Goal: Information Seeking & Learning: Check status

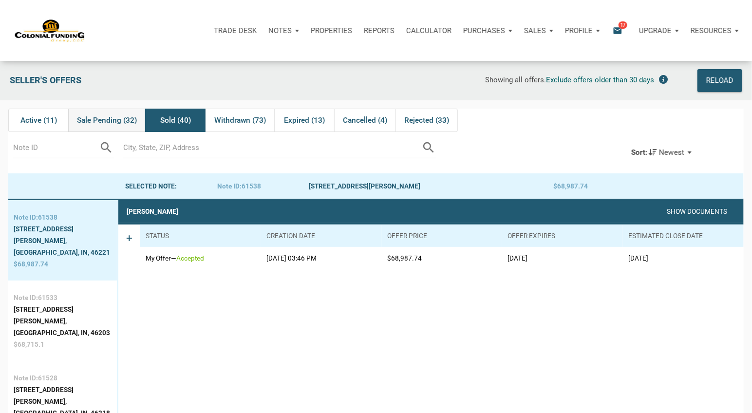
click at [106, 120] on span "Sale Pending (32)" at bounding box center [107, 120] width 60 height 12
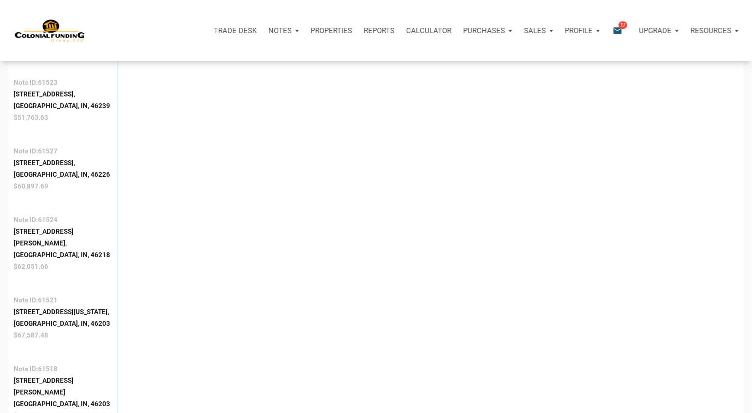
scroll to position [908, 0]
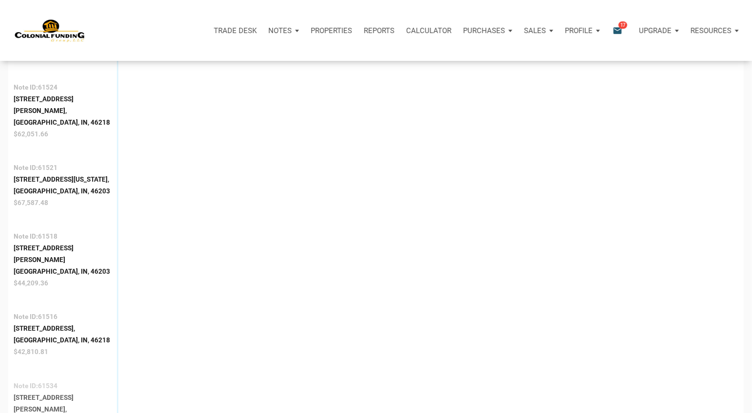
click at [55, 412] on div "Columbus, IN, 47201" at bounding box center [63, 421] width 98 height 12
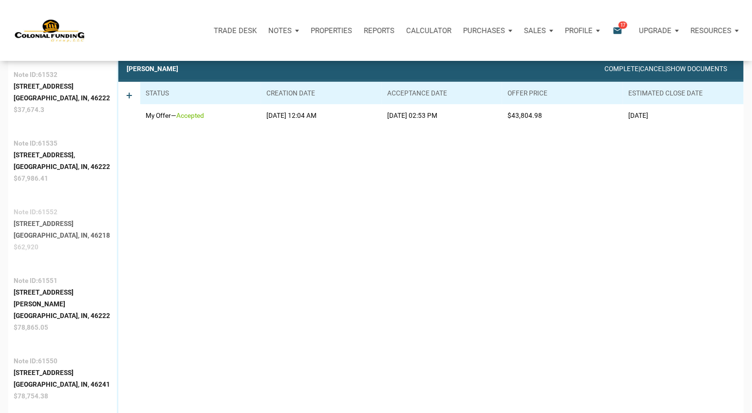
scroll to position [61, 0]
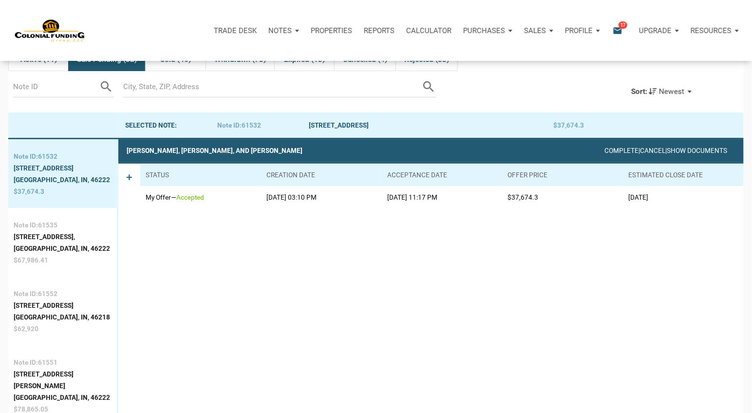
drag, startPoint x: 685, startPoint y: 198, endPoint x: 612, endPoint y: 201, distance: 73.1
click at [612, 201] on tr "My Offer — accepted 09/08/2025 03:10 PM 09/08/2025 11:17 PM $37,674.3 10/23/2025" at bounding box center [441, 197] width 603 height 23
click at [45, 311] on div "2222 N Arsenal Ave," at bounding box center [62, 305] width 96 height 12
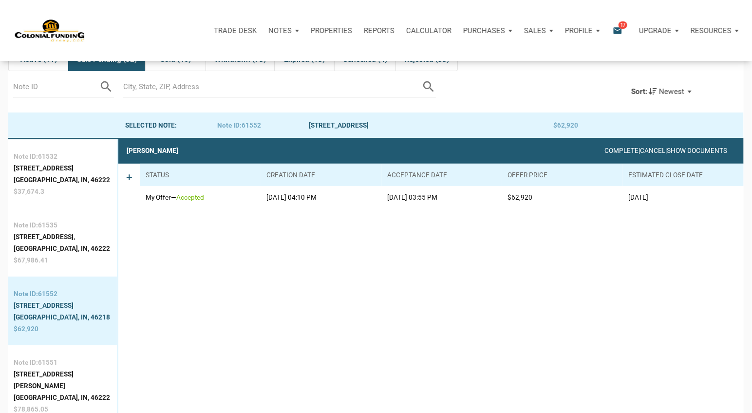
drag, startPoint x: 683, startPoint y: 197, endPoint x: 623, endPoint y: 198, distance: 59.9
click at [623, 198] on td "09/16/2025" at bounding box center [683, 197] width 121 height 23
click at [48, 242] on div "1015 North Tremont Street," at bounding box center [62, 237] width 96 height 12
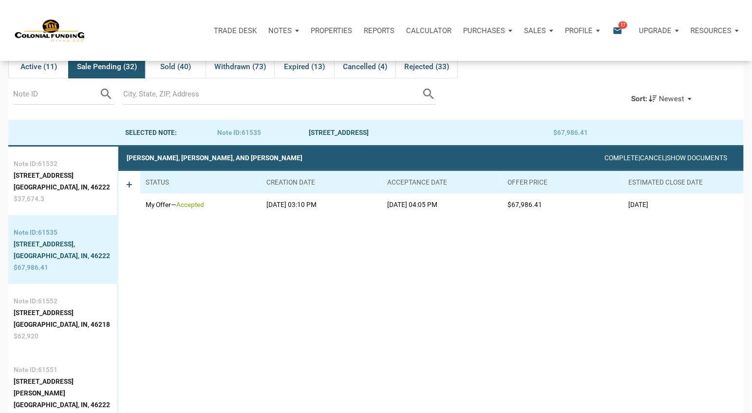
scroll to position [0, 0]
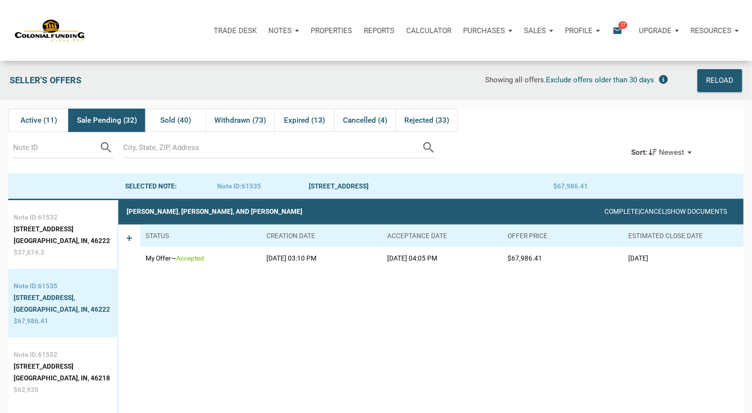
drag, startPoint x: 624, startPoint y: 260, endPoint x: 679, endPoint y: 256, distance: 54.7
click at [679, 256] on td "10/23/2025" at bounding box center [683, 258] width 121 height 23
click at [234, 121] on span "Withdrawn (73)" at bounding box center [240, 120] width 52 height 12
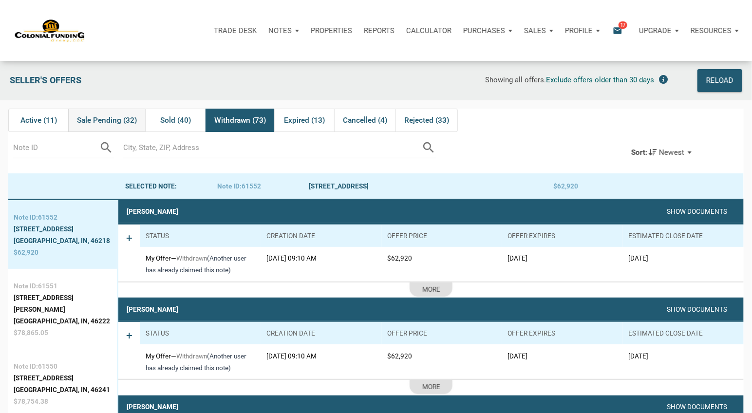
click at [110, 121] on span "Sale Pending (32)" at bounding box center [107, 120] width 60 height 12
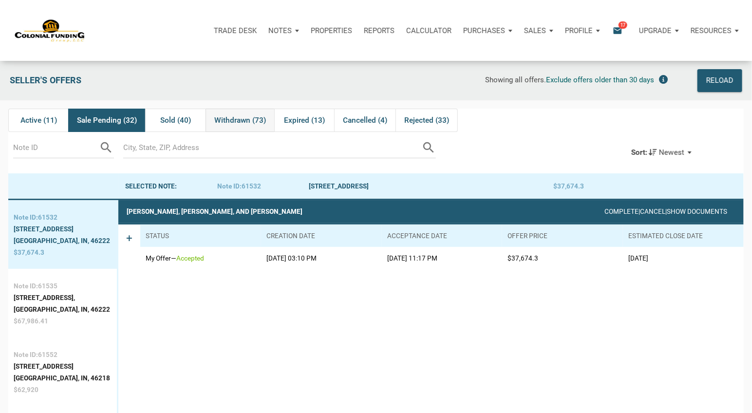
click at [244, 121] on span "Withdrawn (73)" at bounding box center [240, 120] width 52 height 12
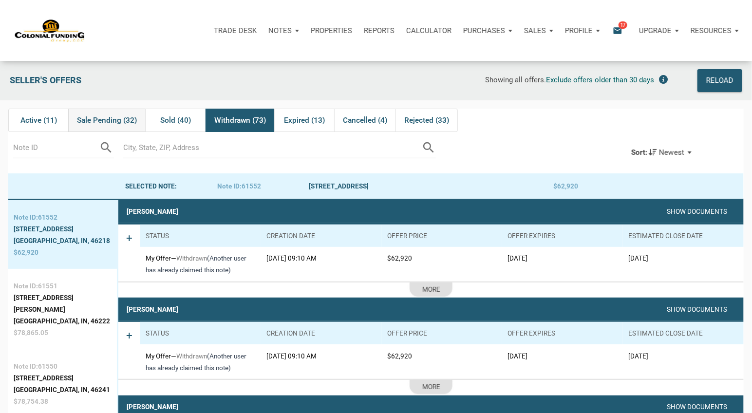
click at [108, 122] on span "Sale Pending (32)" at bounding box center [107, 120] width 60 height 12
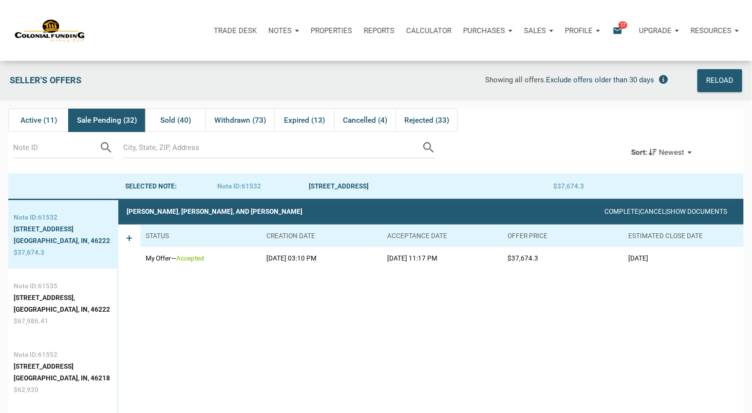
click at [573, 82] on span "Exclude offers older than 30 days" at bounding box center [600, 79] width 108 height 9
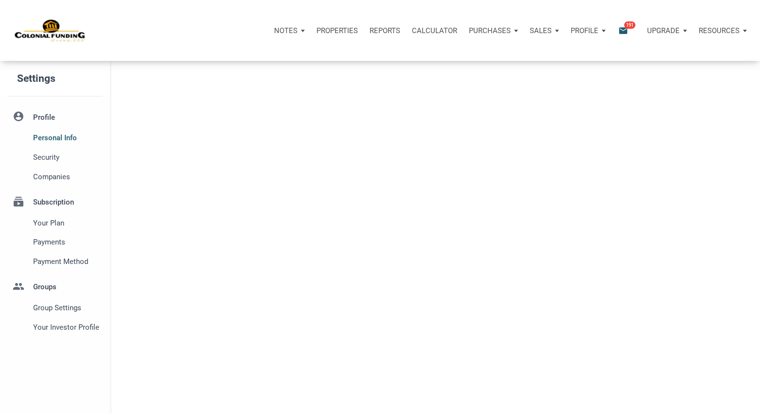
select select
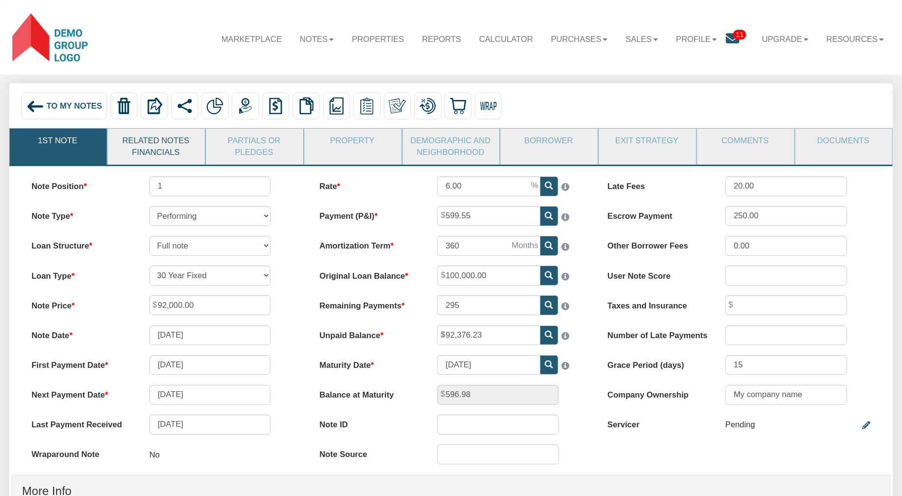
click at [142, 151] on link "Related Notes Financials" at bounding box center [156, 147] width 96 height 37
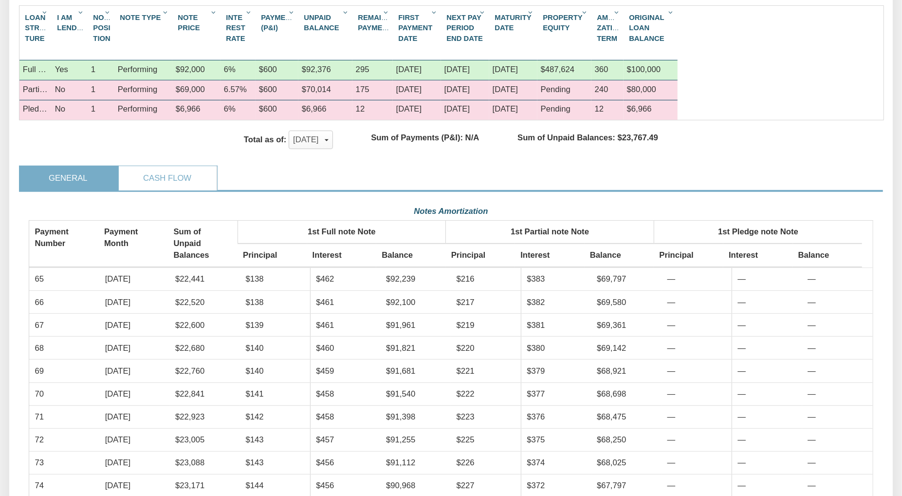
scroll to position [234, 0]
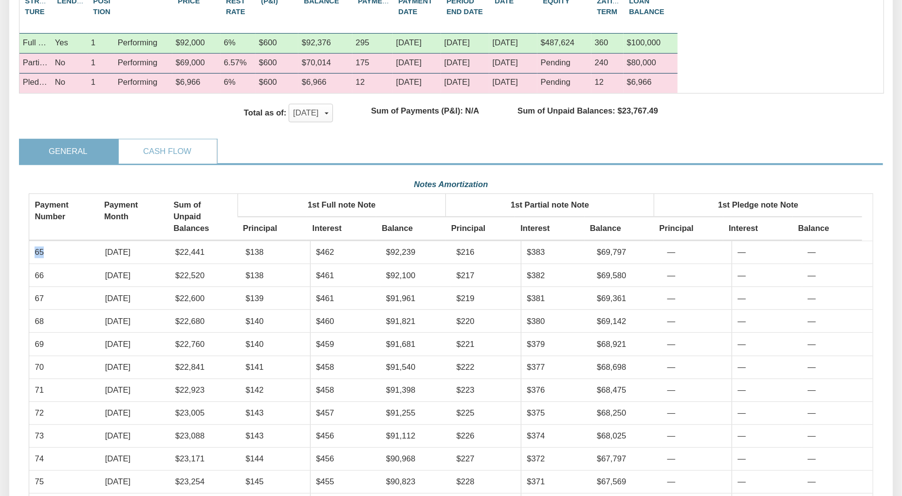
drag, startPoint x: 36, startPoint y: 269, endPoint x: 47, endPoint y: 269, distance: 11.7
click at [44, 264] on td "65" at bounding box center [64, 252] width 70 height 23
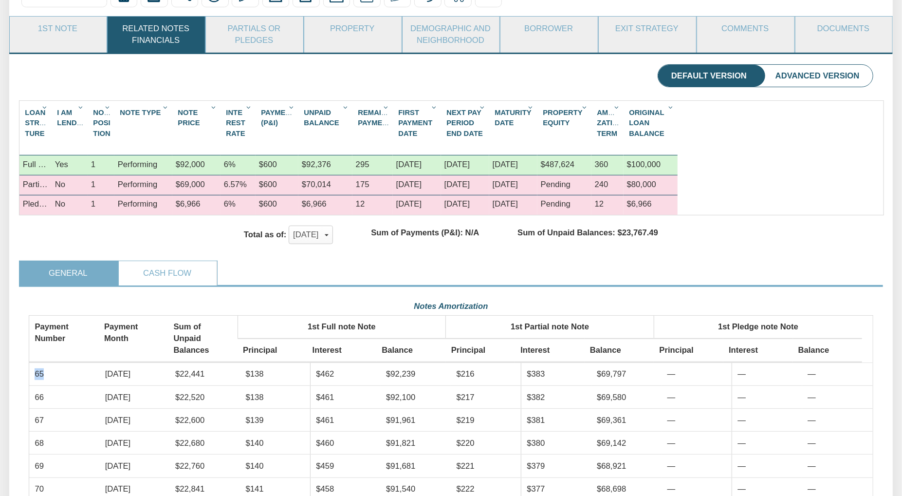
scroll to position [78, 0]
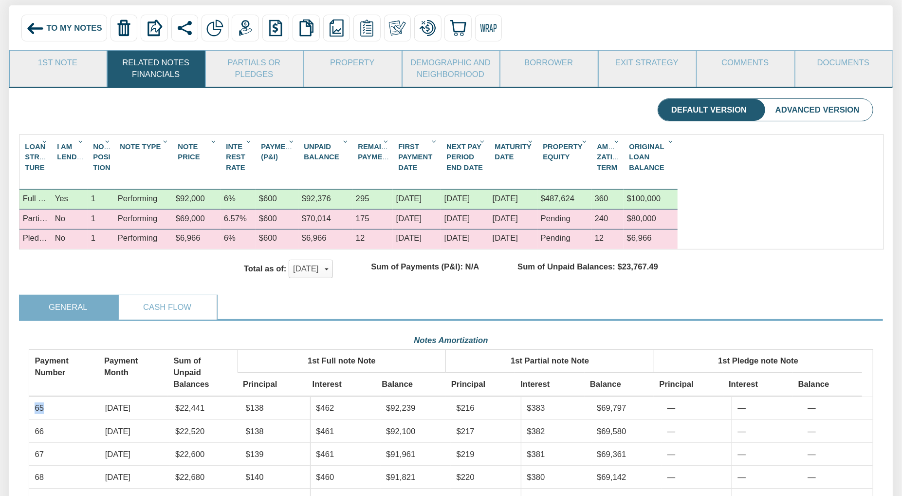
click at [46, 420] on td "65" at bounding box center [64, 408] width 70 height 23
drag, startPoint x: 34, startPoint y: 423, endPoint x: 73, endPoint y: 425, distance: 39.0
click at [44, 420] on td "65" at bounding box center [64, 408] width 70 height 23
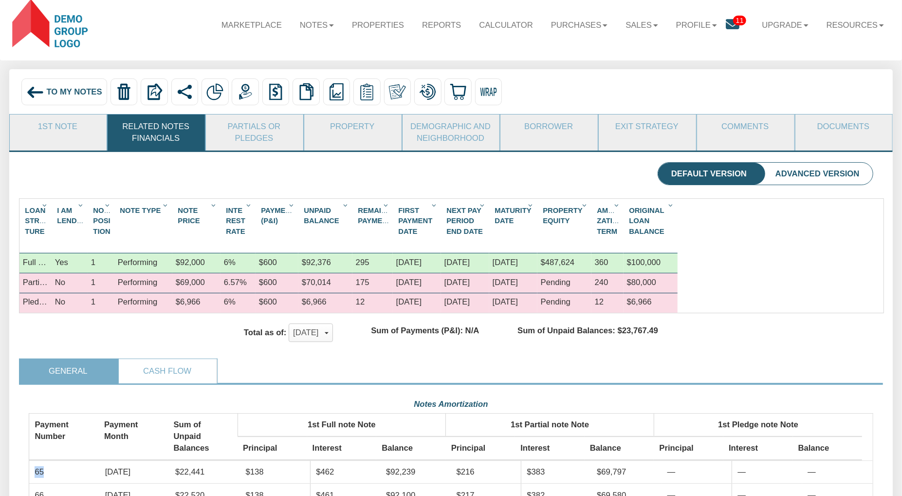
scroll to position [0, 0]
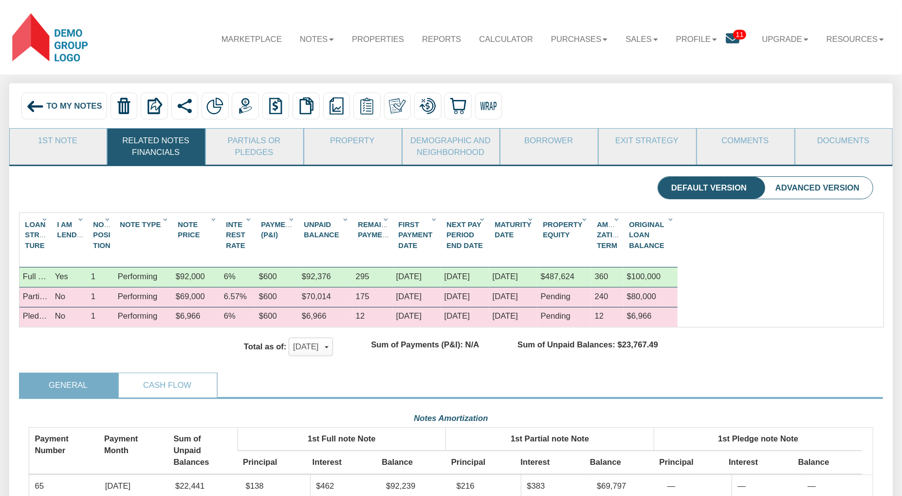
drag, startPoint x: 70, startPoint y: 105, endPoint x: 71, endPoint y: 111, distance: 5.9
click at [69, 105] on span "To My Notes" at bounding box center [73, 105] width 55 height 9
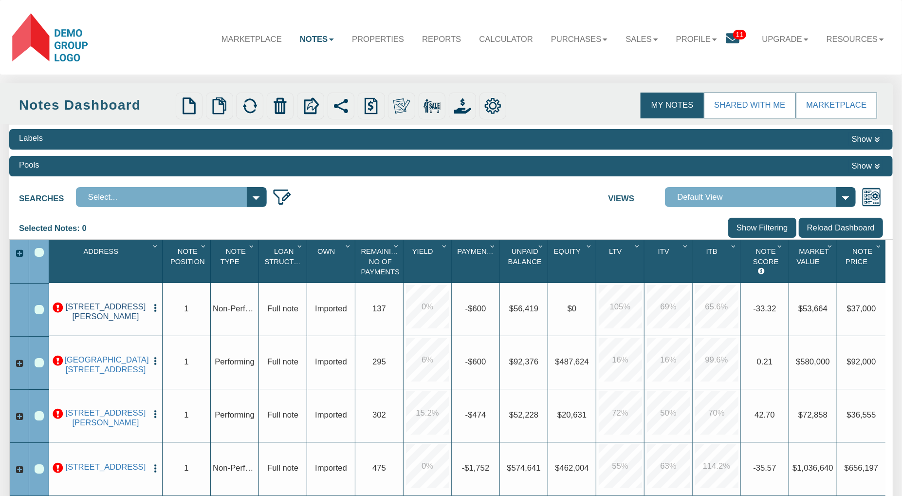
click at [105, 316] on link "7203 IRMA AVE, CLEVELAND, OH, 44105" at bounding box center [105, 311] width 83 height 19
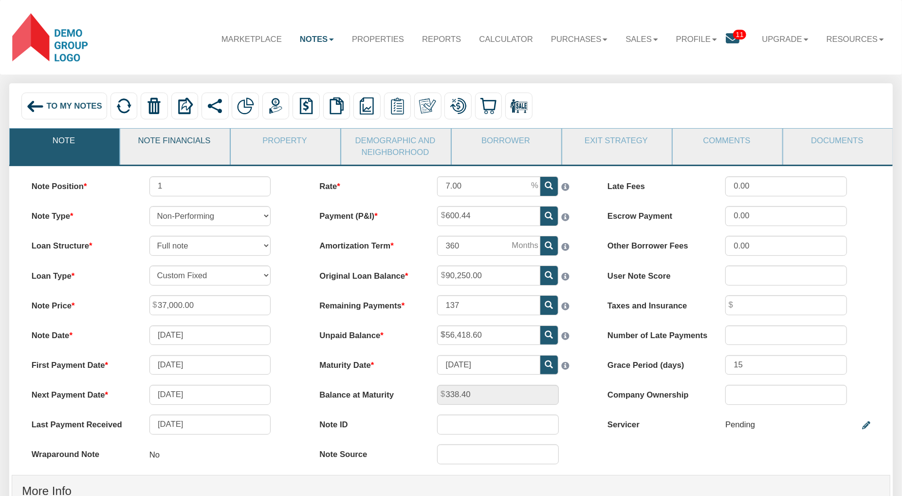
click at [170, 148] on link "Note Financials" at bounding box center [174, 141] width 109 height 25
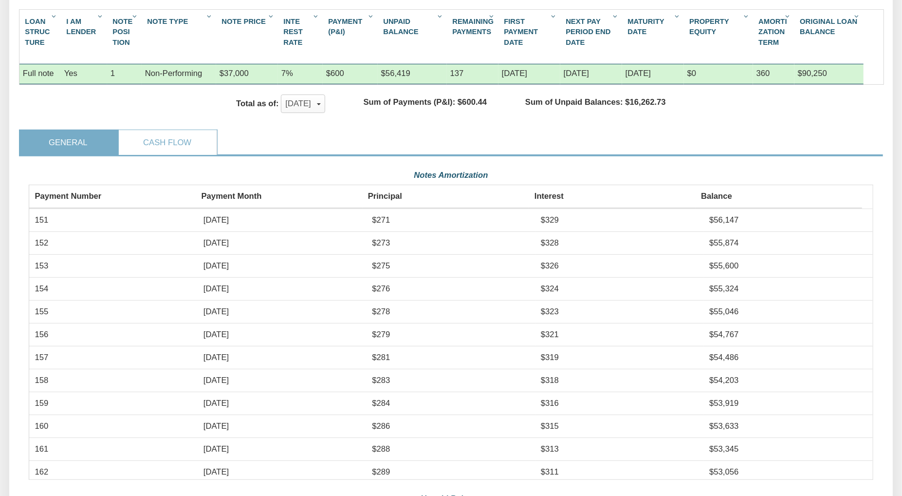
scroll to position [176, 0]
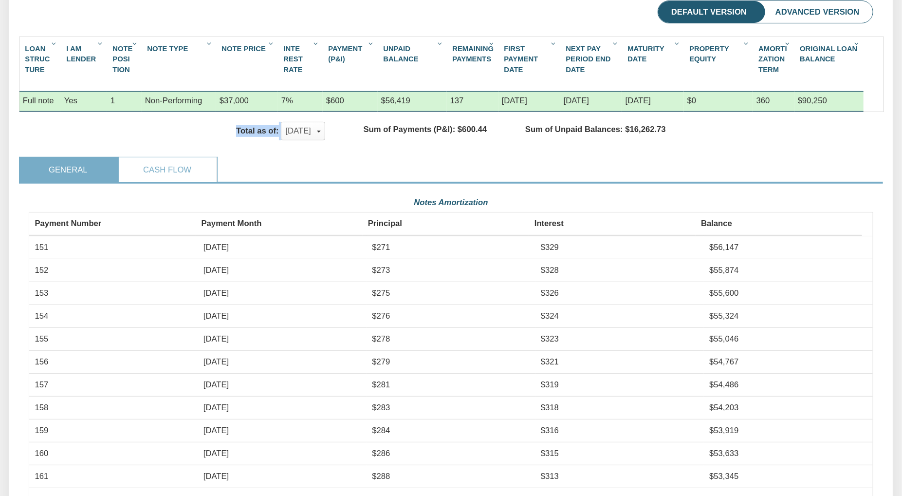
drag, startPoint x: 213, startPoint y: 140, endPoint x: 336, endPoint y: 143, distance: 122.7
click at [336, 140] on div "Total as of: Sep, 2025 x Nov, 2016 Dec, 2016 Jan, 2017 Feb, 2017 Mar, 2017 Apr,…" at bounding box center [280, 131] width 125 height 18
click at [267, 178] on ul "General Cash Flow" at bounding box center [451, 170] width 864 height 27
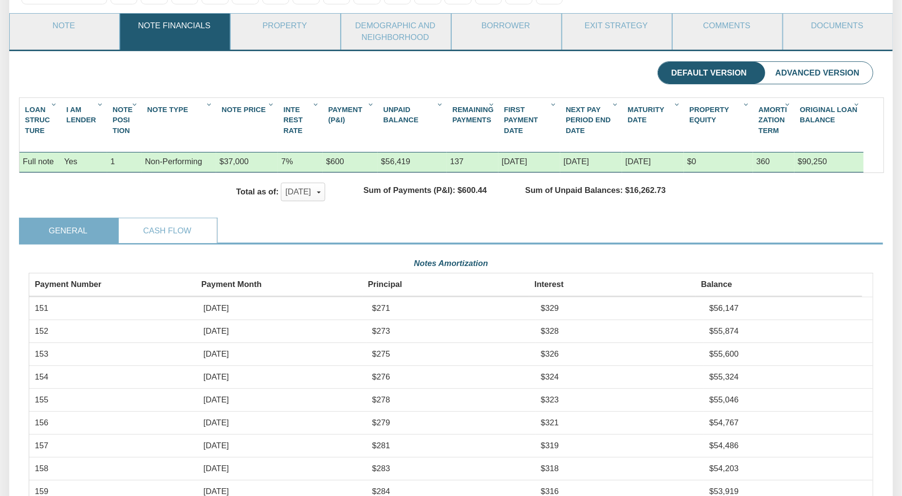
scroll to position [0, 0]
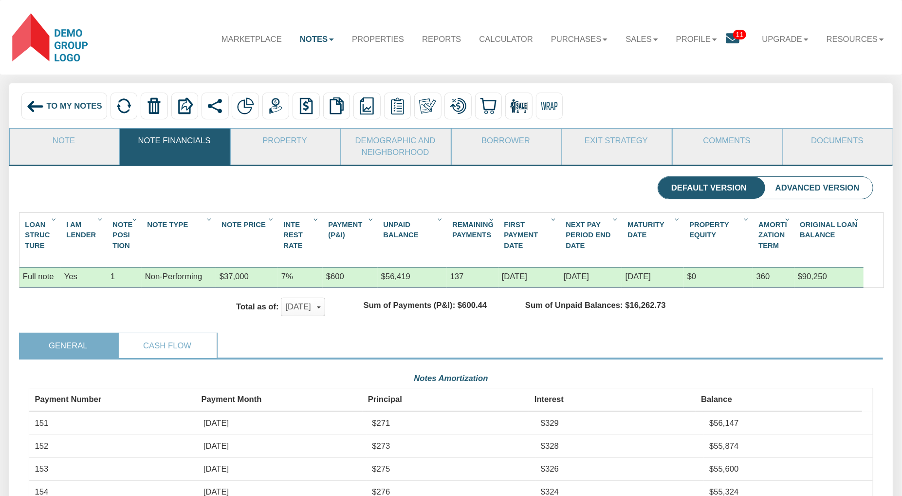
click at [67, 106] on span "To My Notes" at bounding box center [73, 105] width 55 height 9
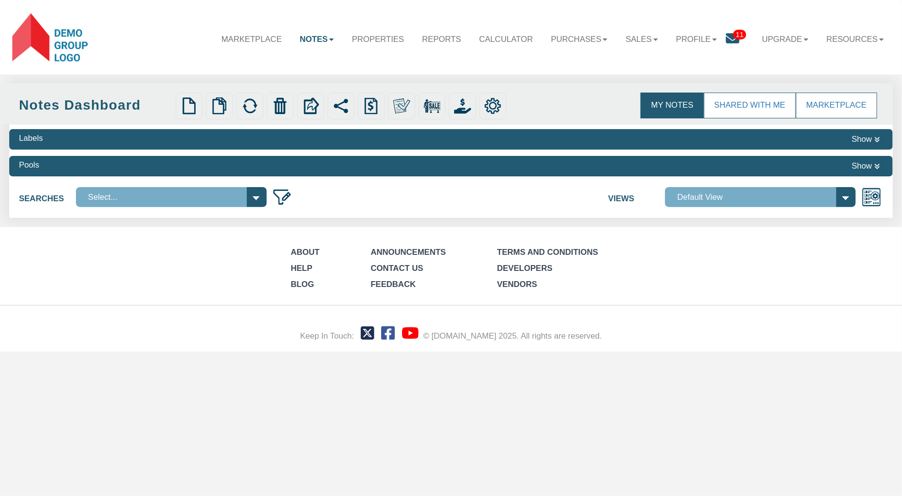
select select
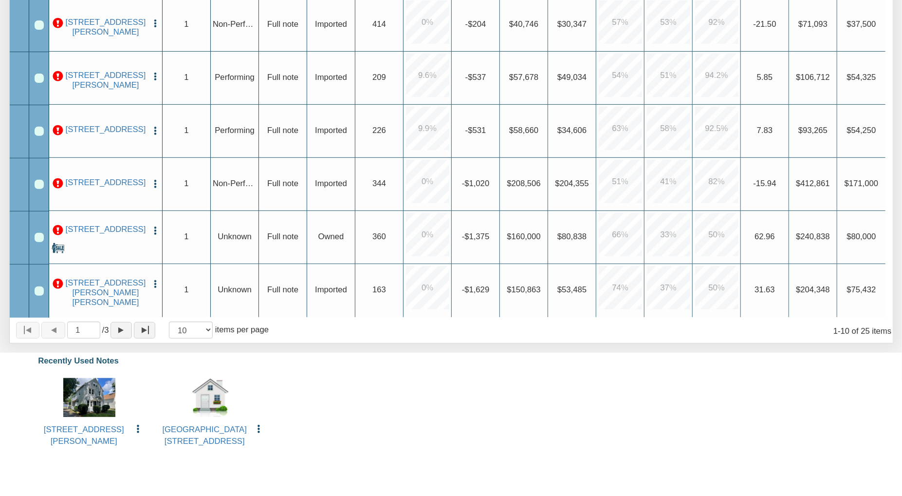
scroll to position [389, 0]
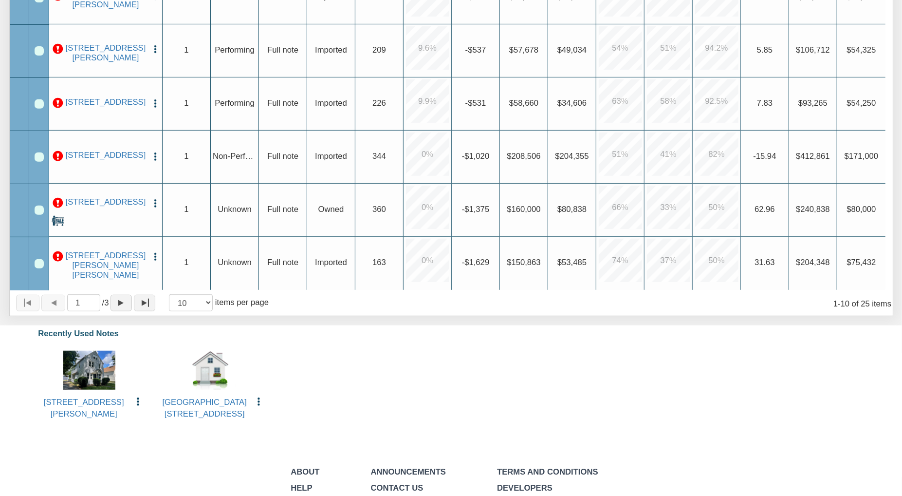
drag, startPoint x: 30, startPoint y: 356, endPoint x: 265, endPoint y: 414, distance: 241.6
click at [265, 414] on div "7203 IRMA AVE, CLEVELAND, OH, 44105 Edit Copy to My Dashboard Update Info Delete" at bounding box center [149, 385] width 241 height 82
drag, startPoint x: 287, startPoint y: 434, endPoint x: 91, endPoint y: 370, distance: 206.9
click at [91, 370] on div "Recently Used Notes 7203 IRMA AVE, CLEVELAND, OH, 44105 Edit Copy to My Dashboa…" at bounding box center [451, 381] width 884 height 130
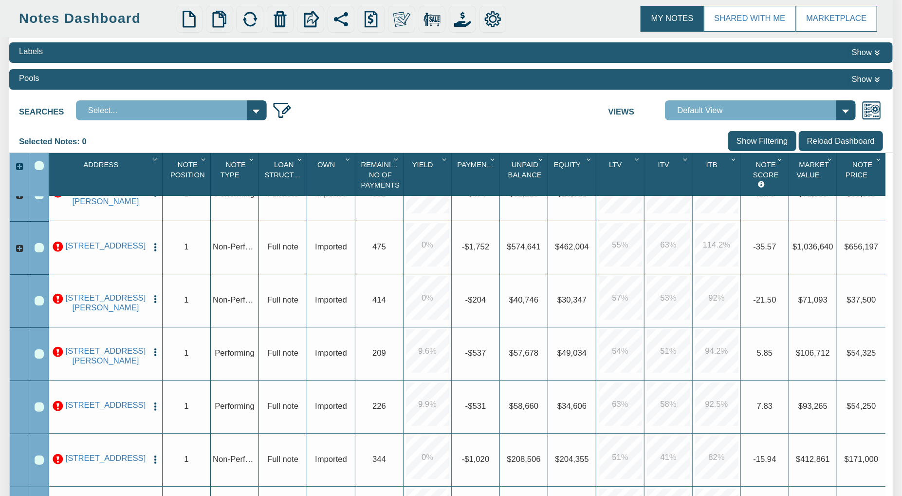
scroll to position [0, 0]
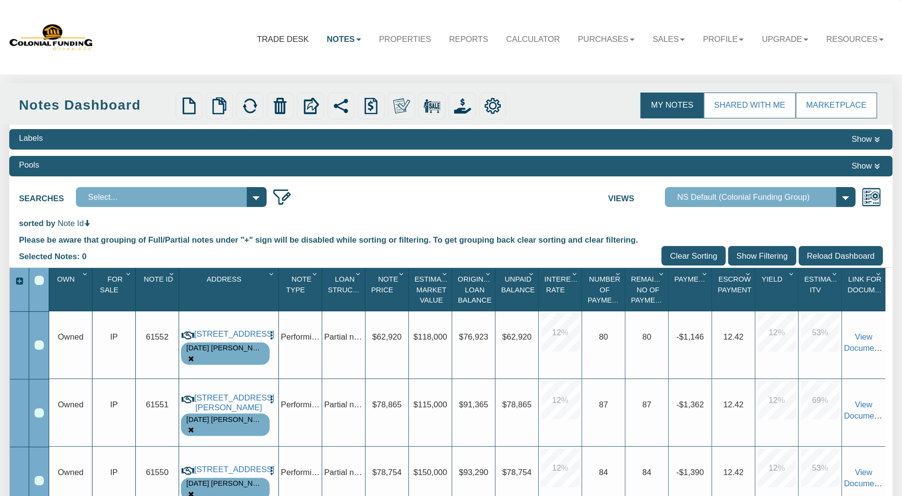
click at [271, 41] on link "Trade Desk" at bounding box center [283, 39] width 70 height 28
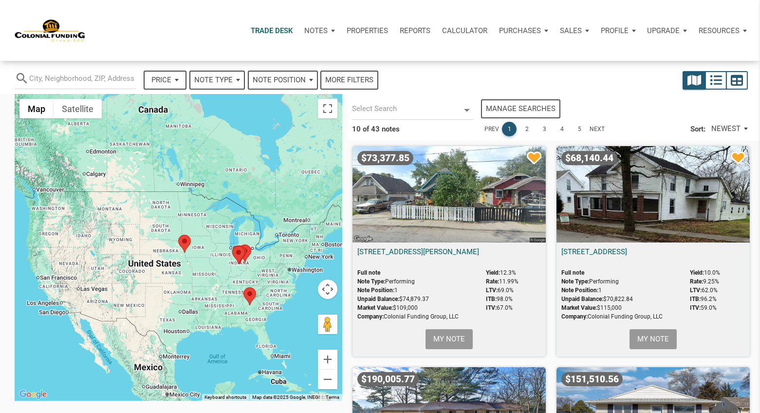
select select
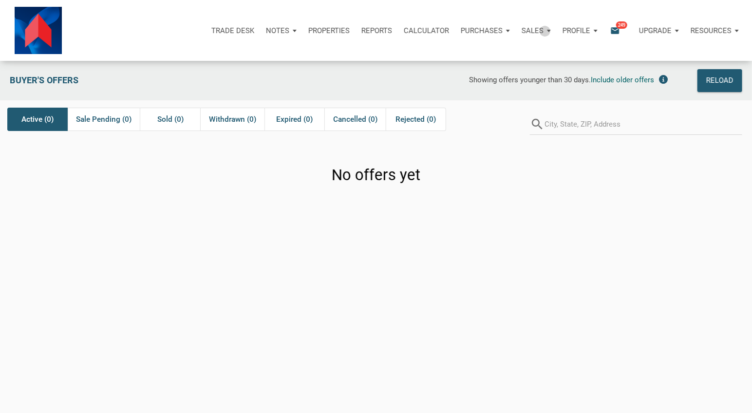
click at [543, 31] on div "Sales" at bounding box center [536, 30] width 41 height 29
click at [498, 32] on p "Purchases" at bounding box center [482, 30] width 42 height 9
click at [463, 56] on link "Offers" at bounding box center [467, 57] width 92 height 20
drag, startPoint x: 157, startPoint y: 160, endPoint x: 36, endPoint y: 121, distance: 127.3
click at [36, 123] on div "Buyer's Offers Showing offers younger than 30 days. Include older offers Reload…" at bounding box center [376, 135] width 752 height 148
